Goal: Transaction & Acquisition: Purchase product/service

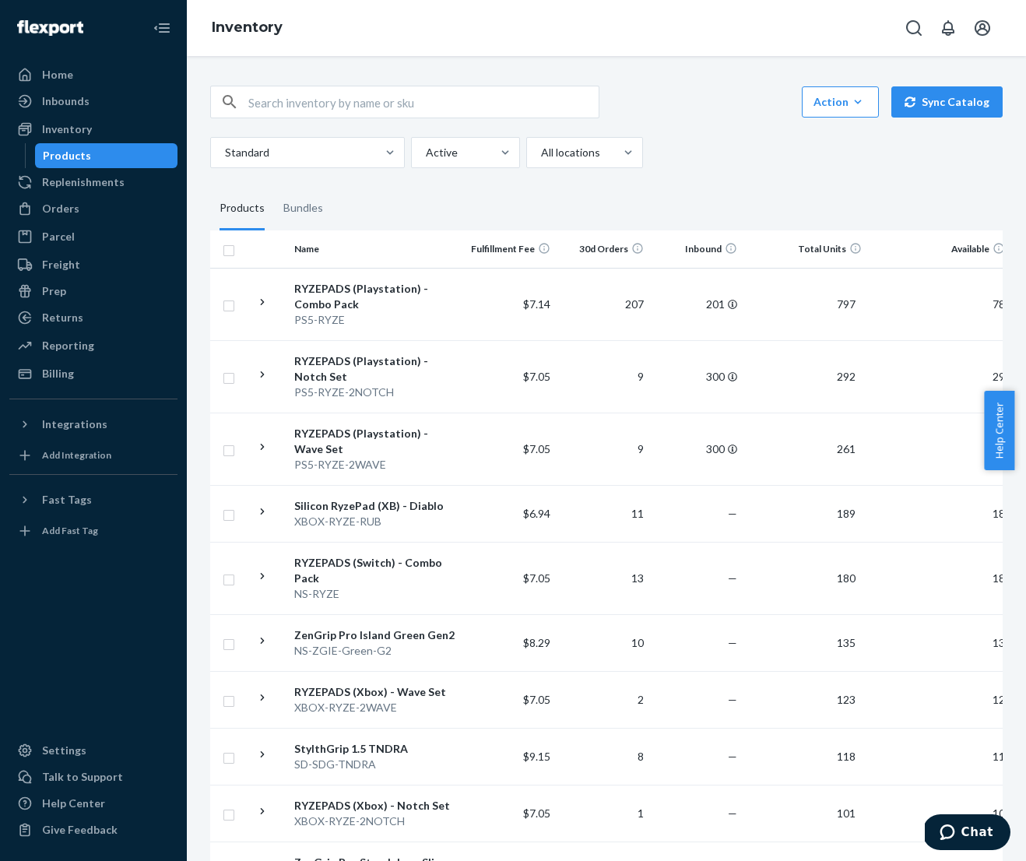
click at [382, 100] on input "text" at bounding box center [423, 101] width 350 height 31
click at [56, 203] on div "Orders" at bounding box center [60, 209] width 37 height 16
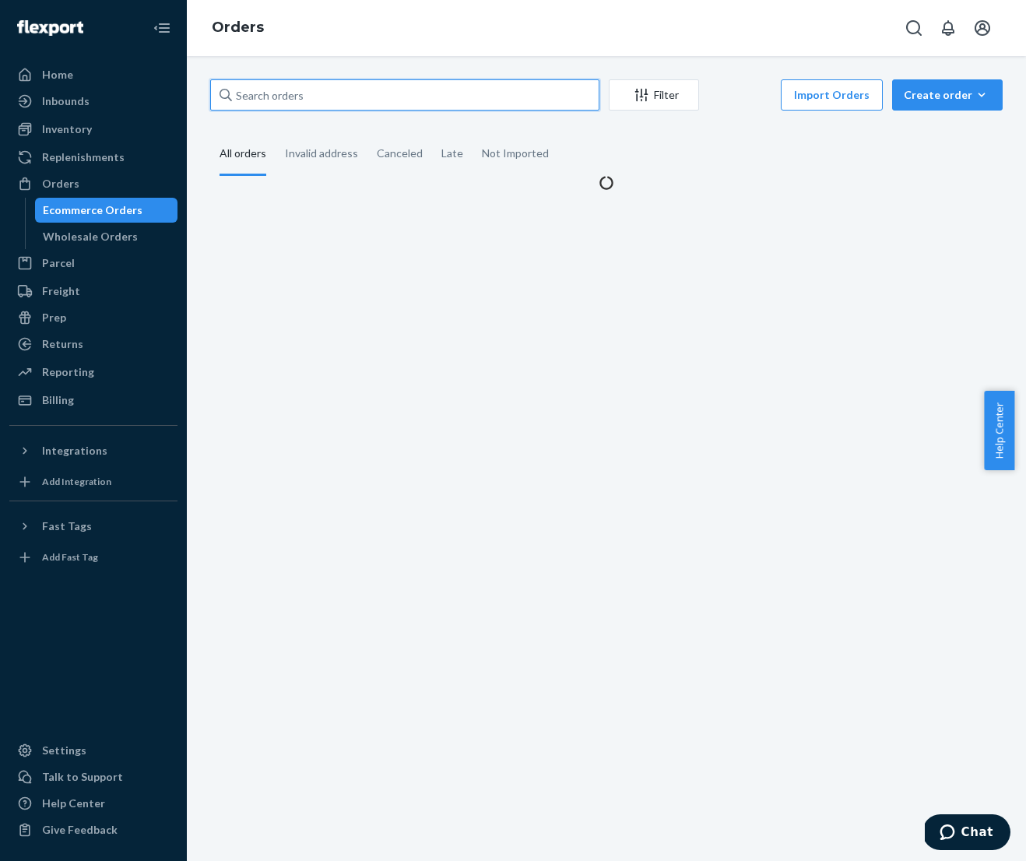
click at [327, 100] on input "text" at bounding box center [404, 94] width 389 height 31
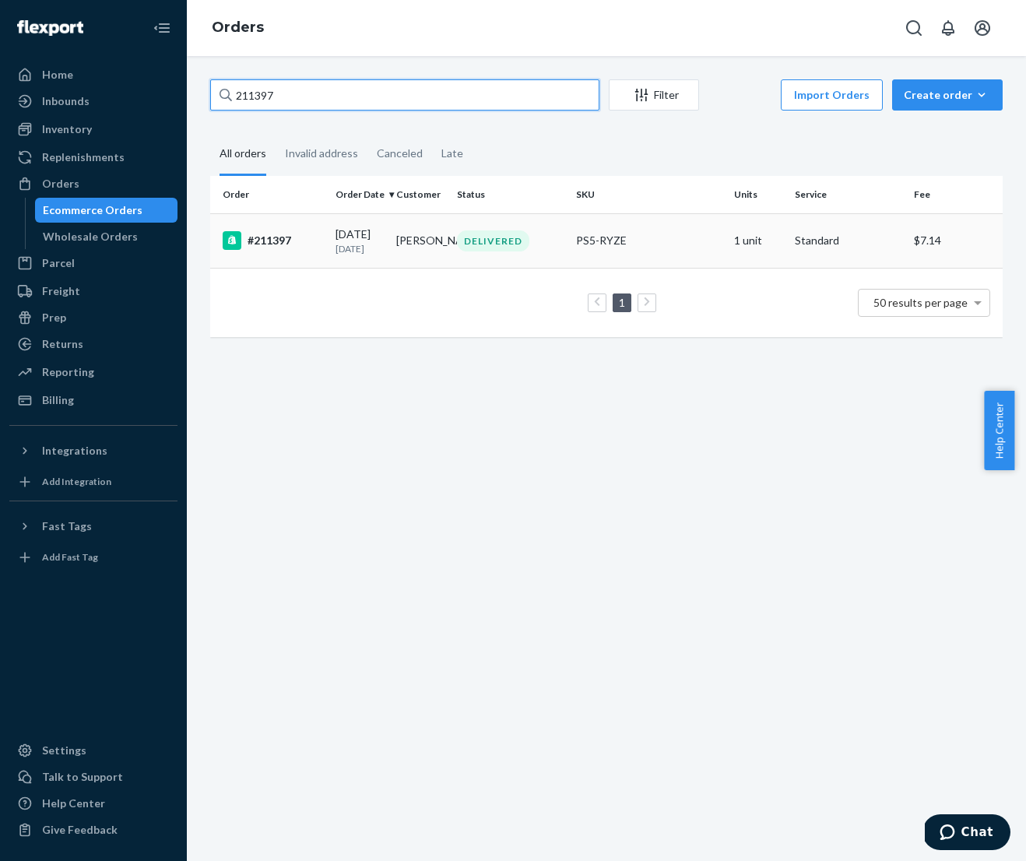
type input "211397"
click at [354, 237] on div "[DATE] [DATE]" at bounding box center [360, 241] width 48 height 29
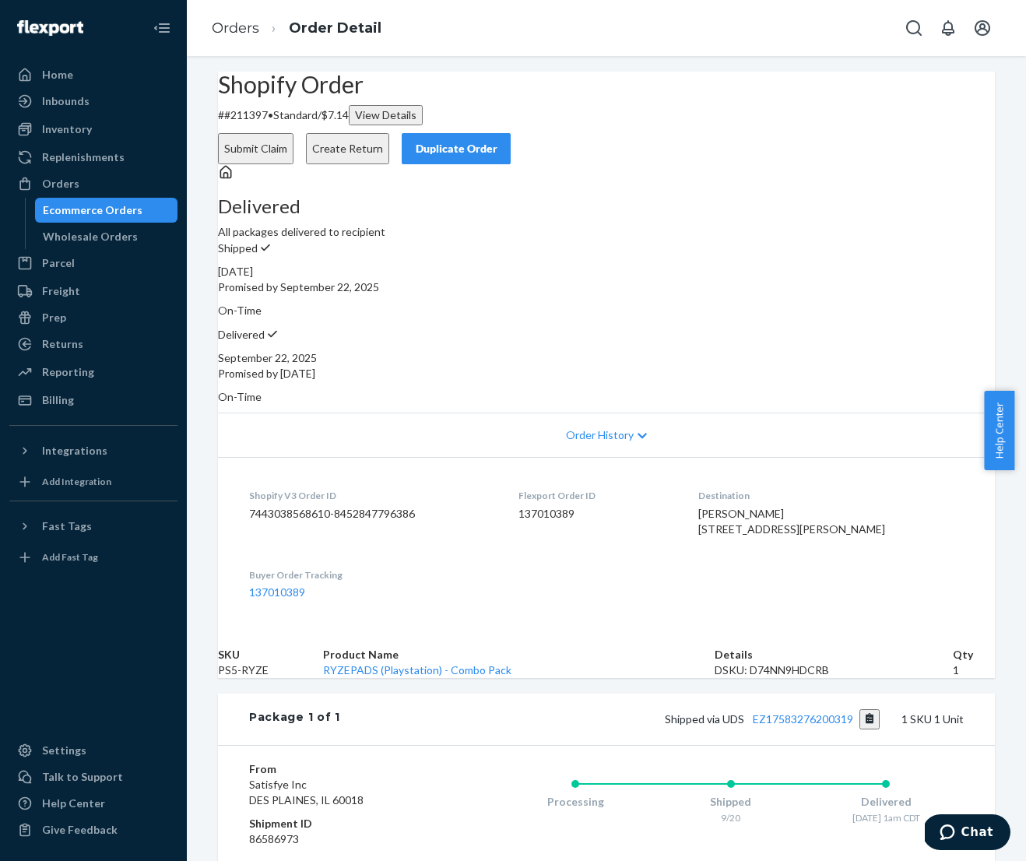
click at [497, 141] on div "Duplicate Order" at bounding box center [456, 149] width 83 height 16
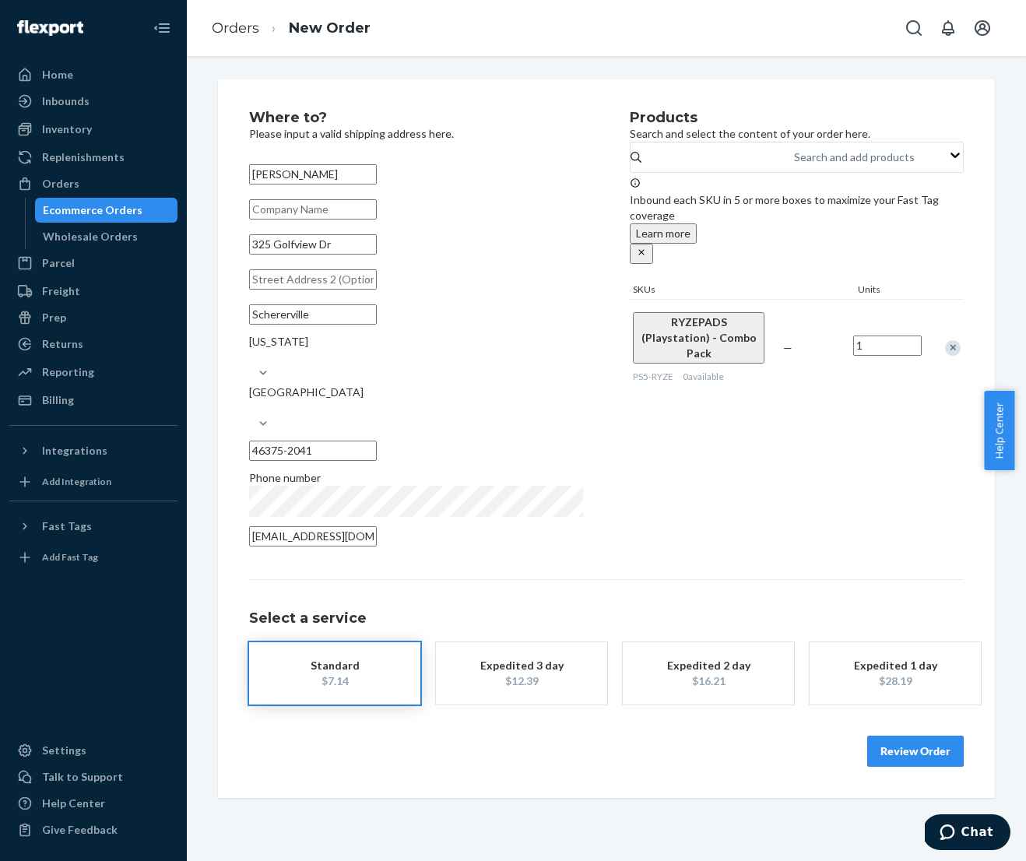
click at [949, 340] on div "Remove Item" at bounding box center [953, 348] width 16 height 16
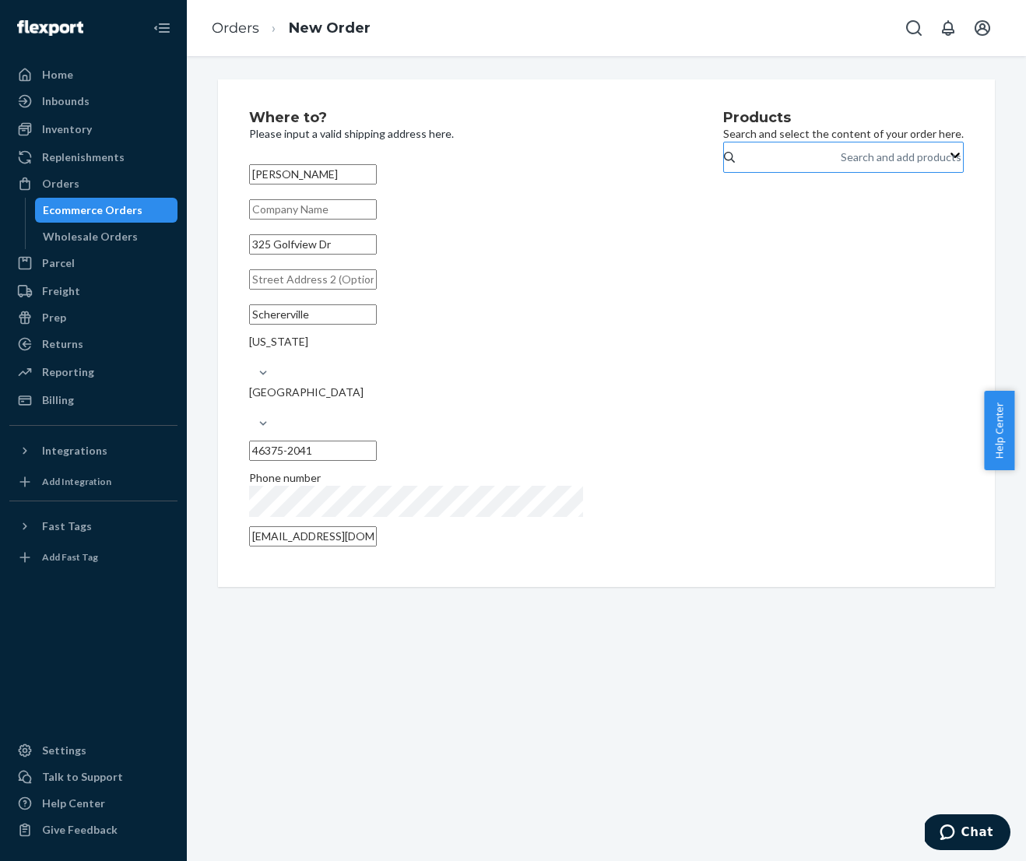
click at [841, 165] on div "Search and add products" at bounding box center [901, 157] width 121 height 16
click at [841, 165] on input "Search and add products" at bounding box center [842, 157] width 2 height 16
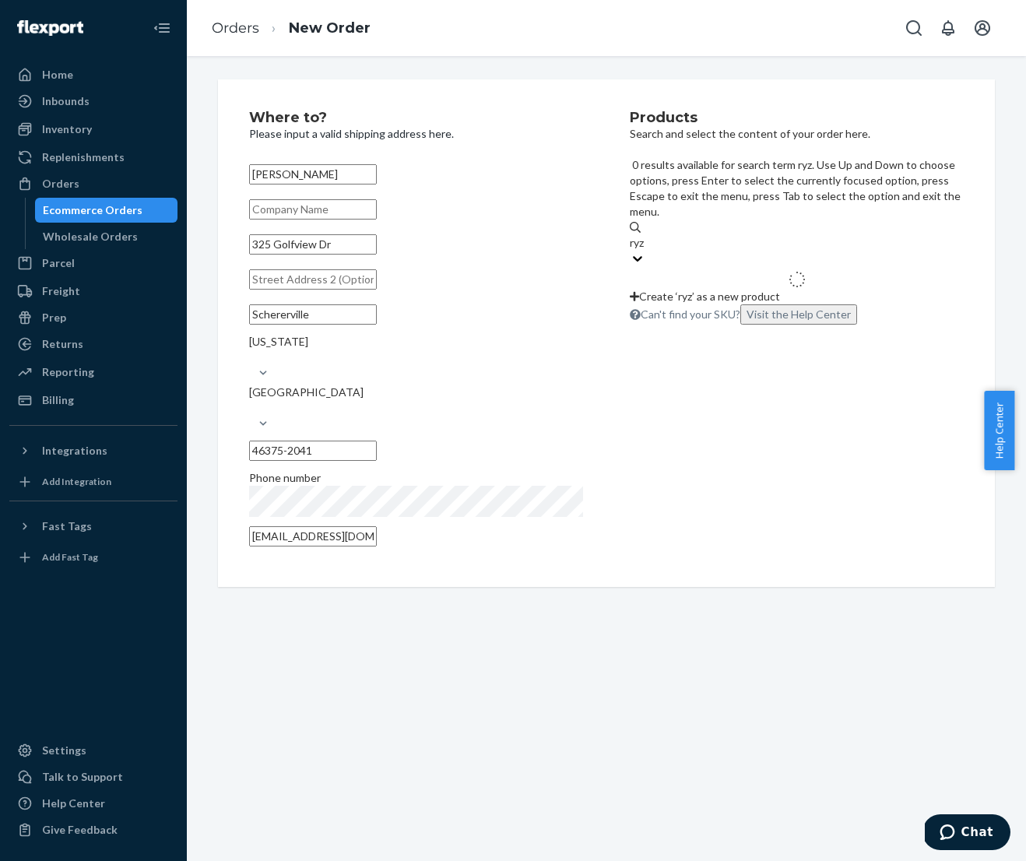
type input "ryze"
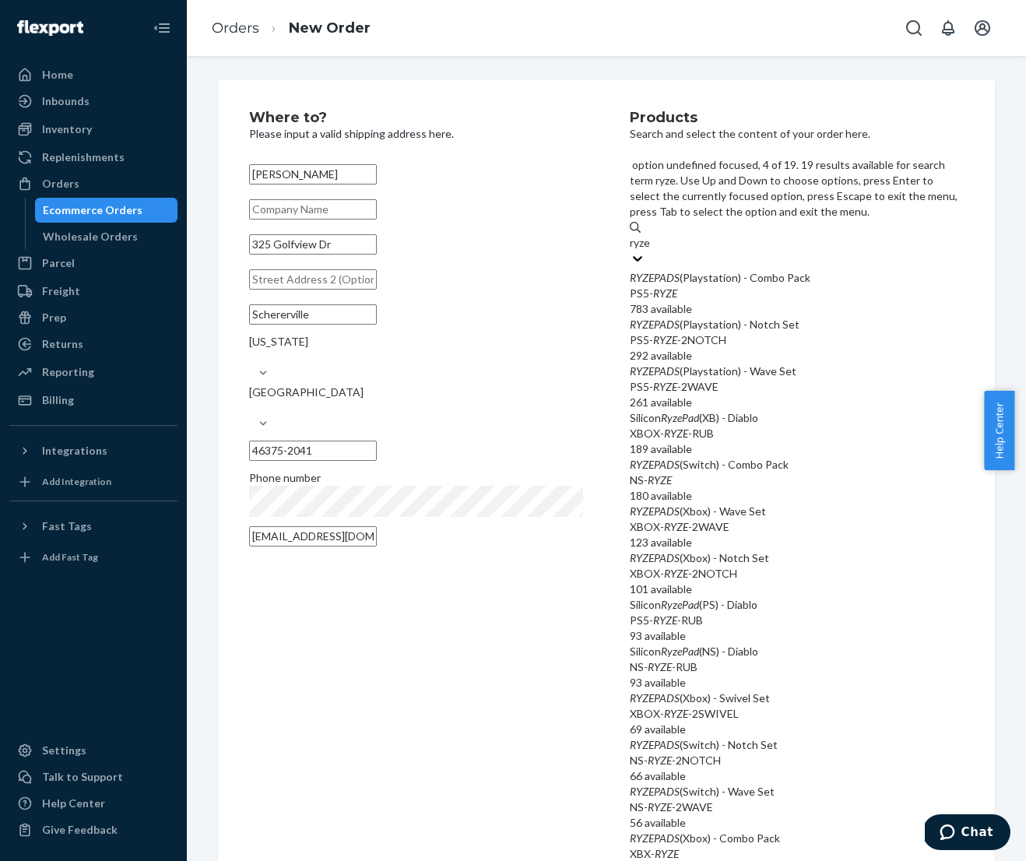
click at [695, 426] on div "XBOX- RYZE -RUB" at bounding box center [797, 434] width 334 height 16
click at [652, 251] on input "ryze" at bounding box center [641, 243] width 23 height 16
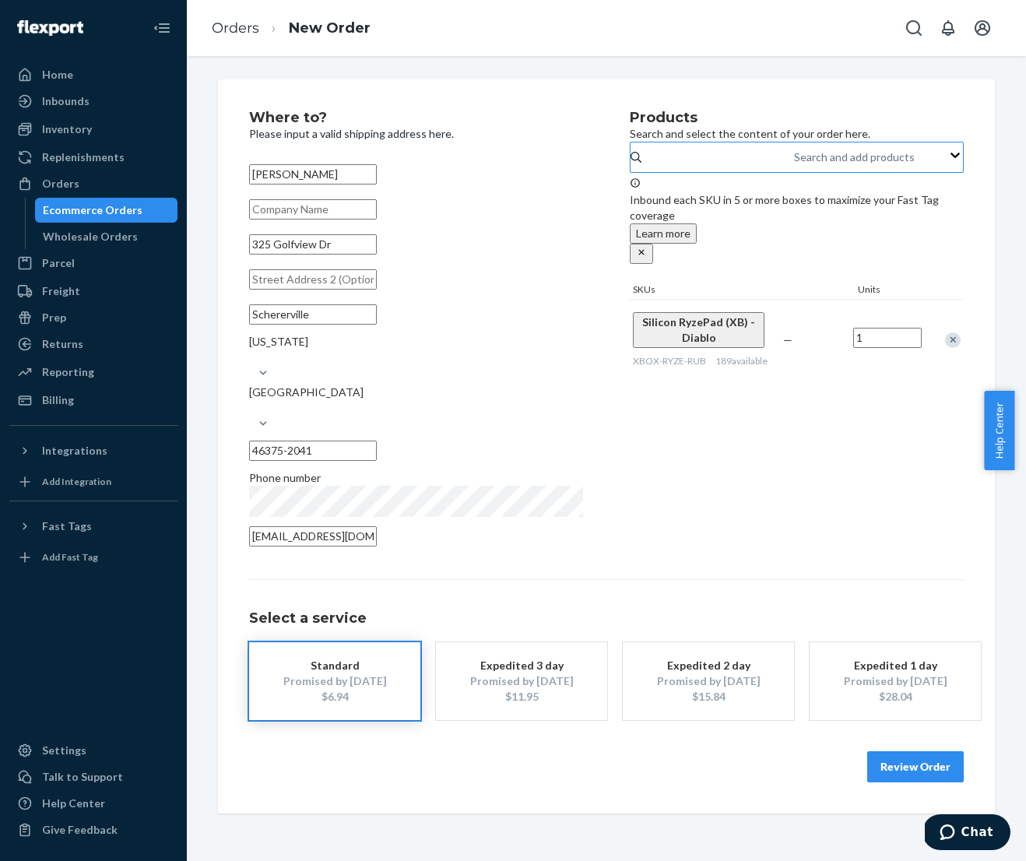
click at [905, 328] on input "1" at bounding box center [887, 338] width 69 height 20
type input "2"
click at [792, 423] on div "Products Search and select the content of your order here. Search and add produ…" at bounding box center [797, 333] width 334 height 445
click at [319, 689] on div "$8.48" at bounding box center [334, 697] width 125 height 16
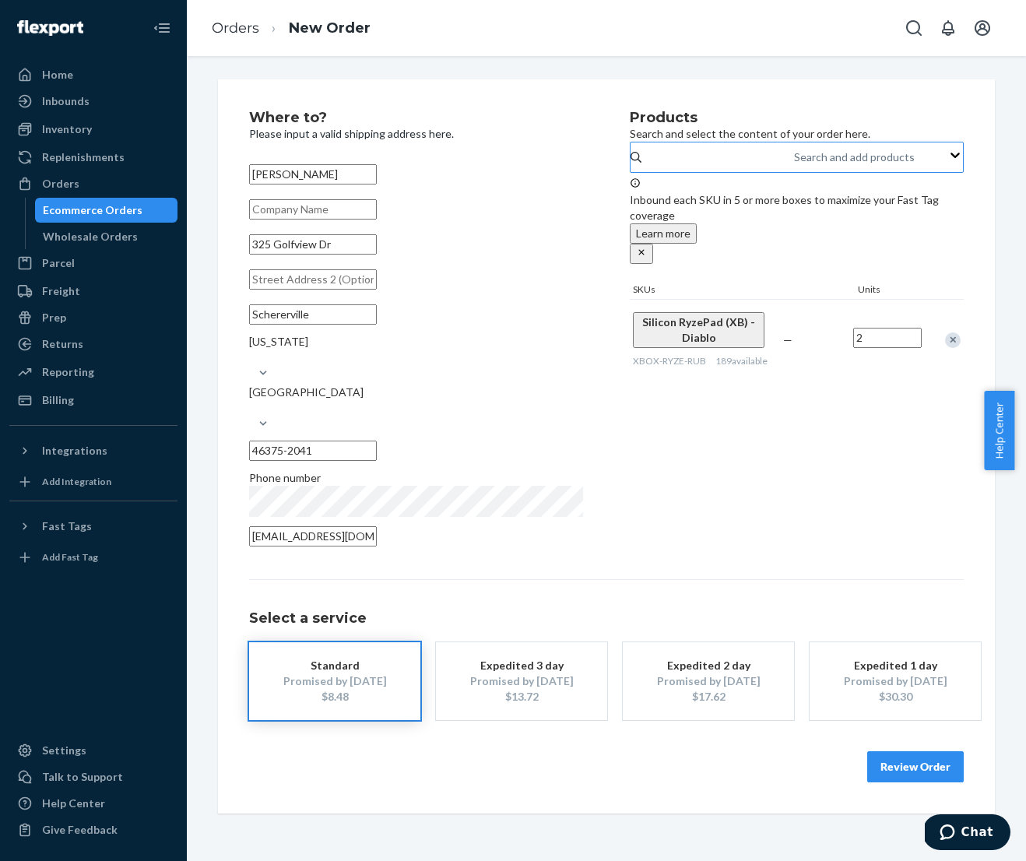
click at [901, 751] on button "Review Order" at bounding box center [915, 766] width 97 height 31
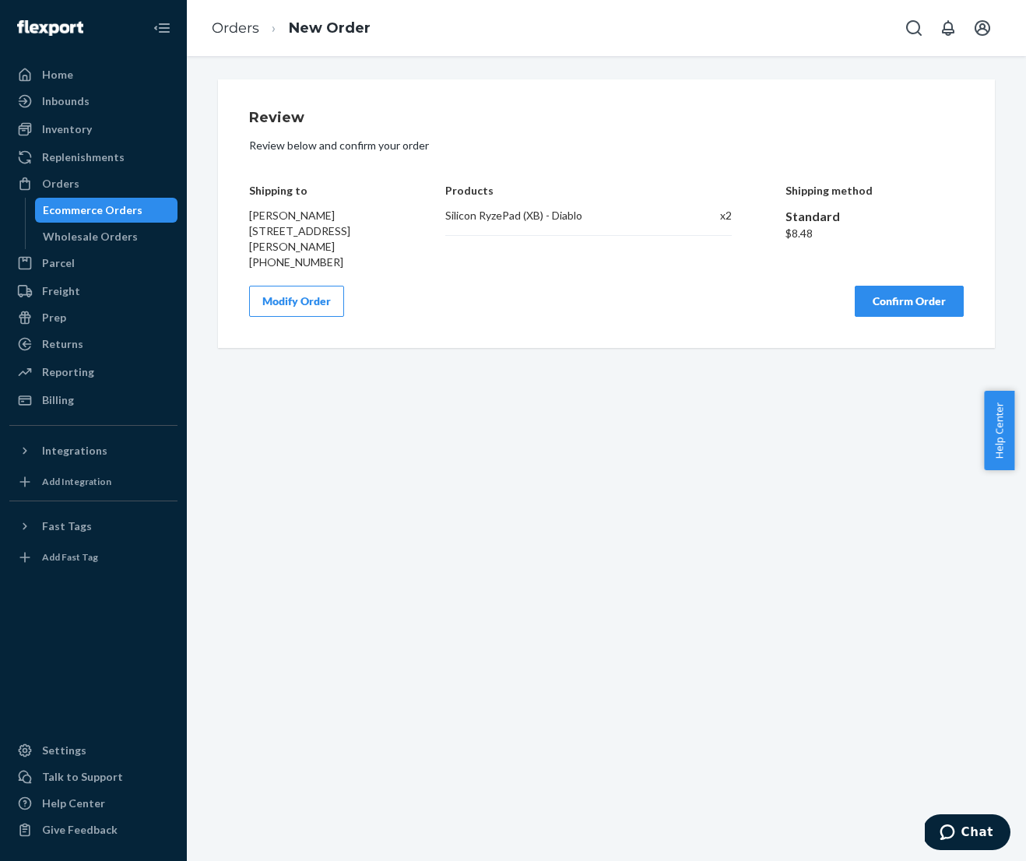
click at [883, 310] on button "Confirm Order" at bounding box center [909, 301] width 109 height 31
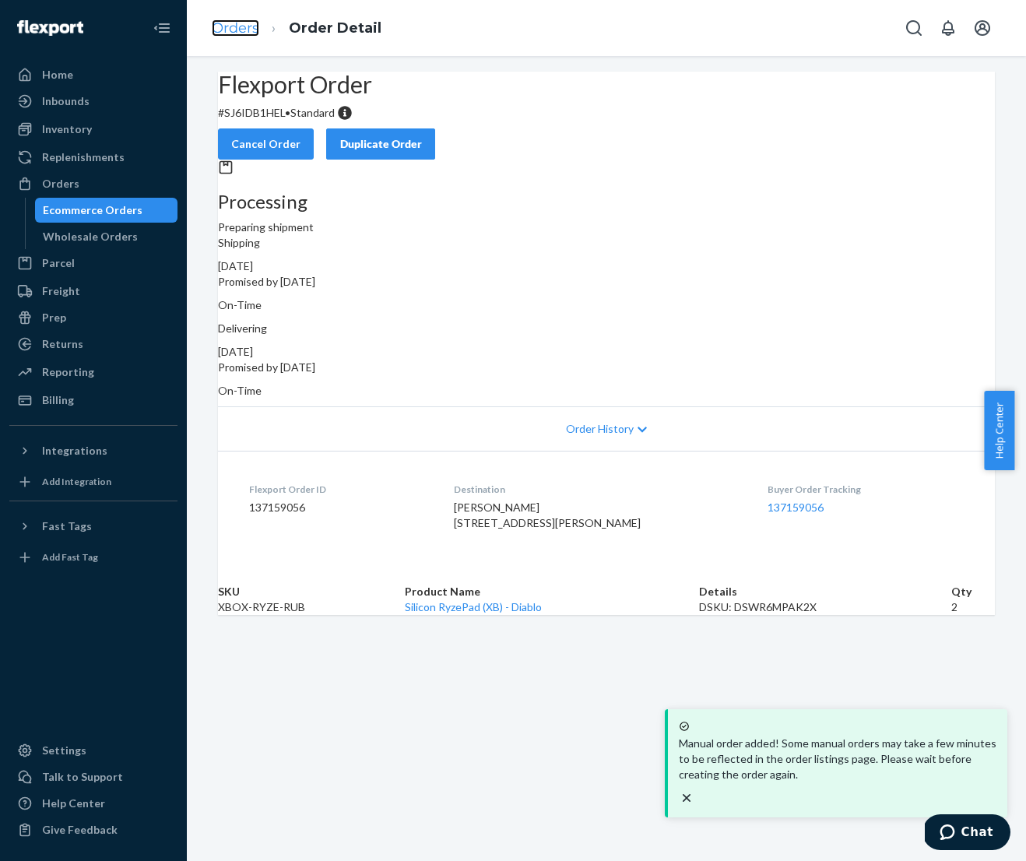
click at [234, 33] on link "Orders" at bounding box center [235, 27] width 47 height 17
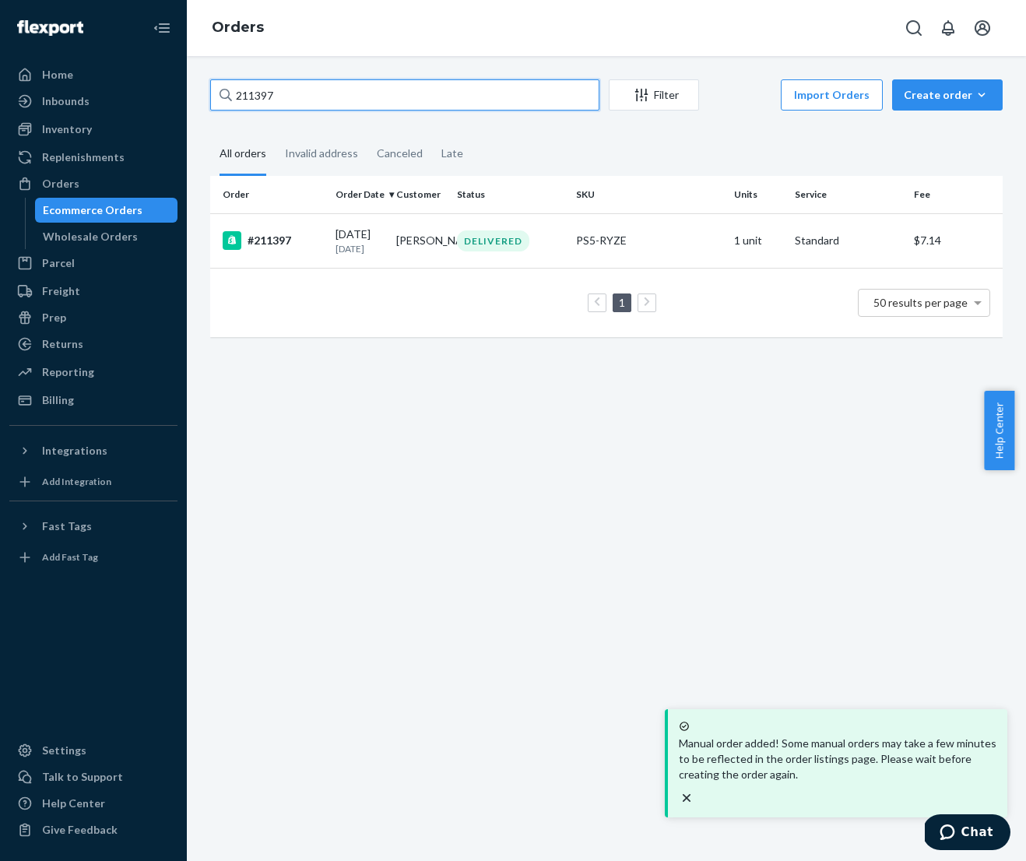
click at [472, 97] on input "211397" at bounding box center [404, 94] width 389 height 31
